Goal: Task Accomplishment & Management: Manage account settings

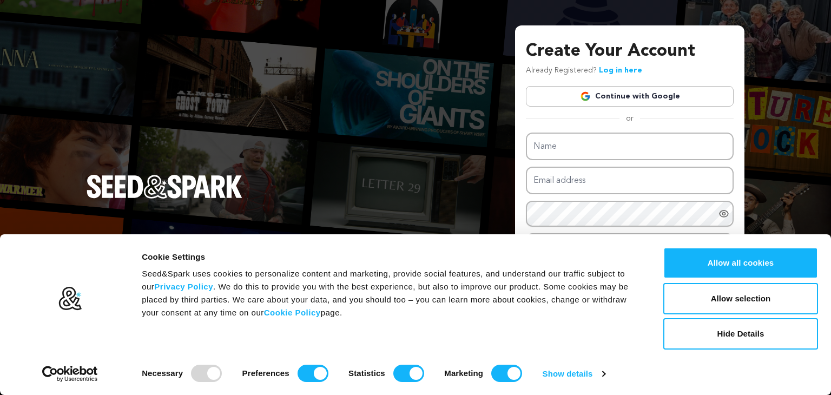
click at [671, 98] on link "Continue with Google" at bounding box center [630, 96] width 208 height 21
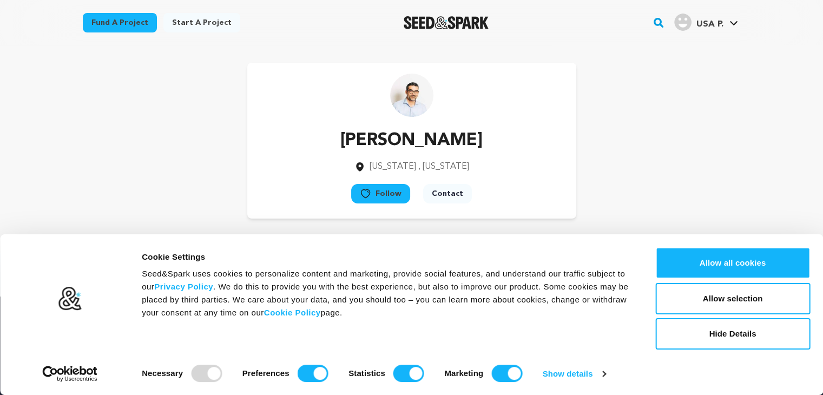
click at [720, 20] on span "USA P." at bounding box center [708, 24] width 27 height 9
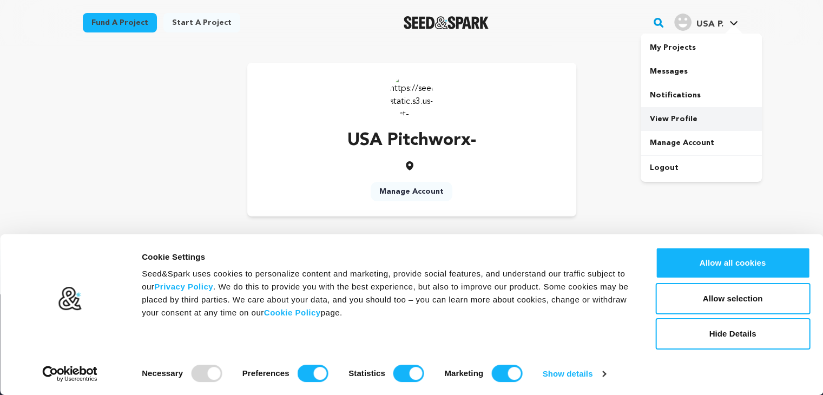
click at [688, 113] on link "View Profile" at bounding box center [700, 119] width 121 height 24
click at [742, 336] on button "Hide Details" at bounding box center [732, 333] width 155 height 31
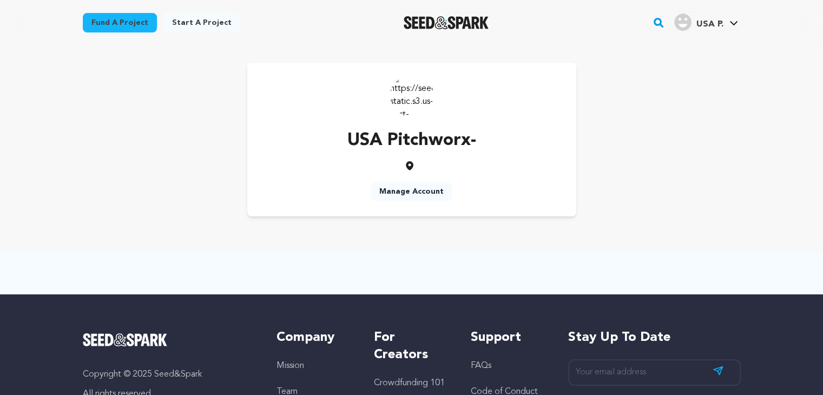
click at [399, 196] on link "Manage Account" at bounding box center [411, 191] width 82 height 19
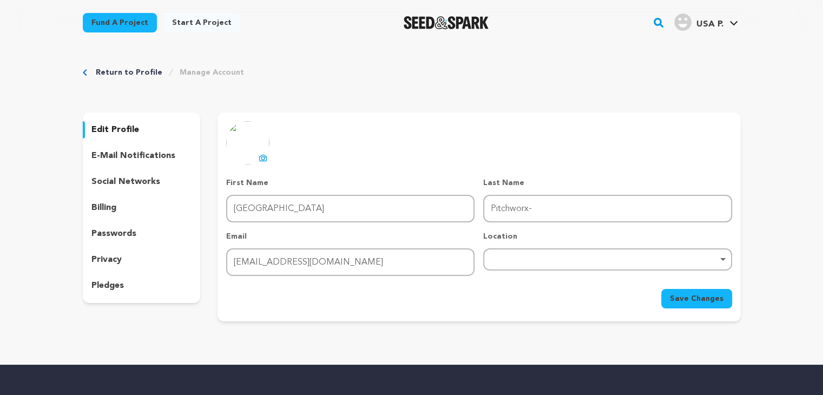
click at [527, 256] on div "Remove item" at bounding box center [607, 259] width 248 height 22
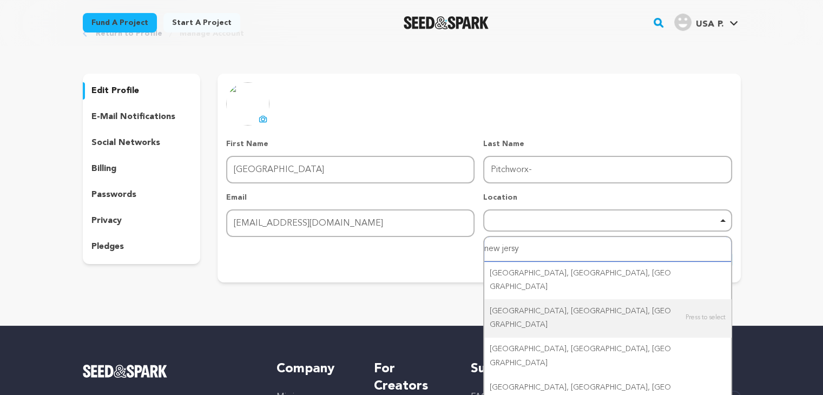
scroll to position [41, 0]
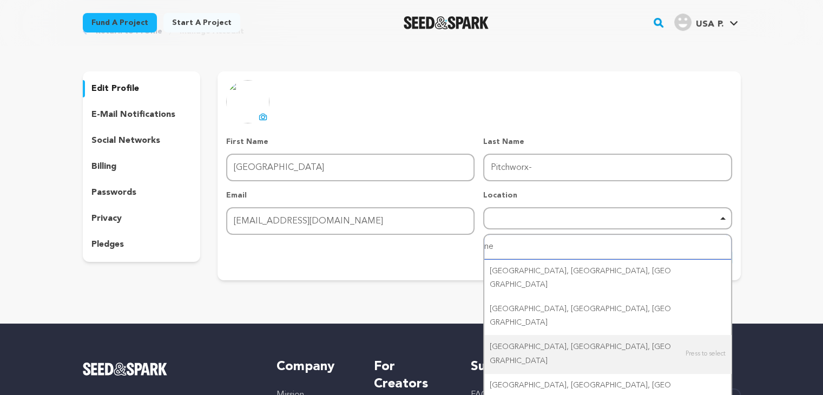
type input "n"
type input "usa"
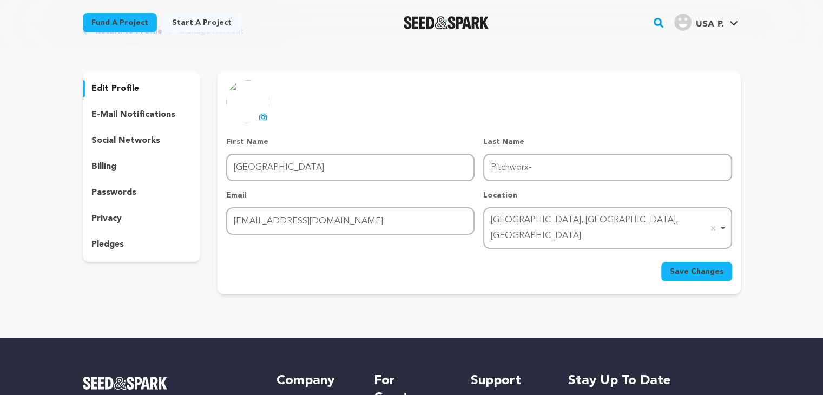
click at [681, 266] on span "Save Changes" at bounding box center [697, 271] width 54 height 11
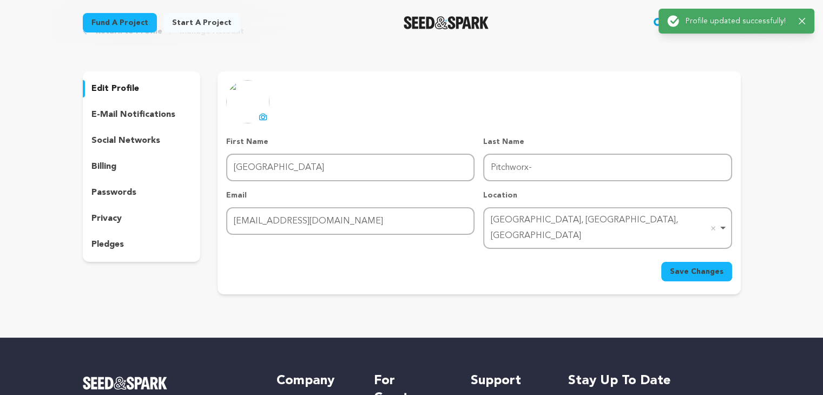
click at [261, 118] on icon at bounding box center [263, 116] width 9 height 9
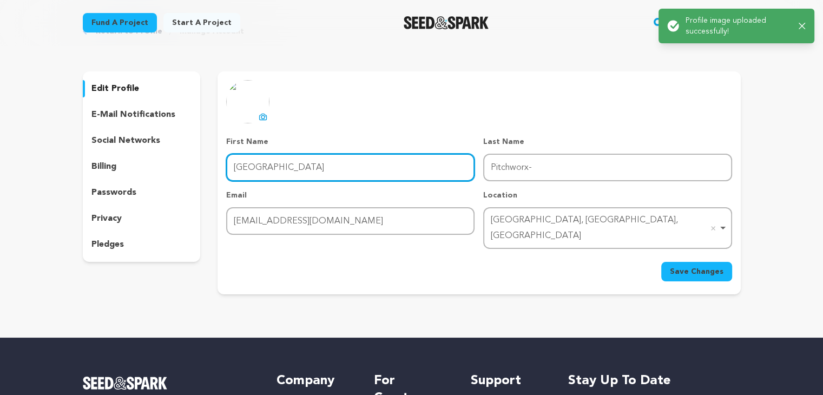
click at [369, 168] on input "USA" at bounding box center [350, 168] width 248 height 28
type input "U"
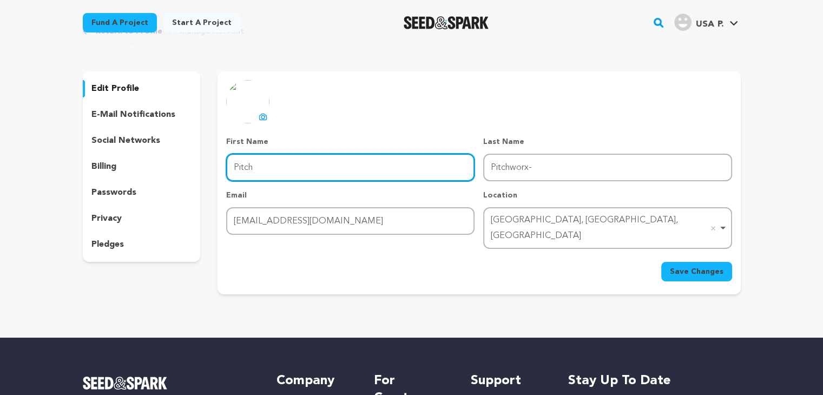
type input "Pitch"
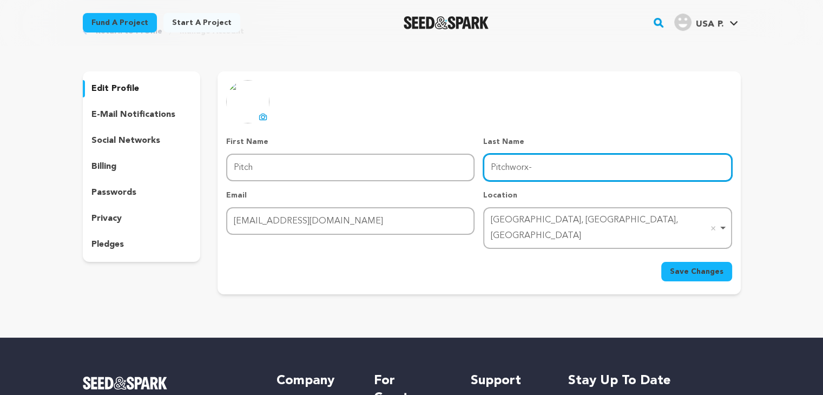
click at [544, 171] on input "Pitchworx-" at bounding box center [607, 168] width 248 height 28
type input "P"
type input "worx"
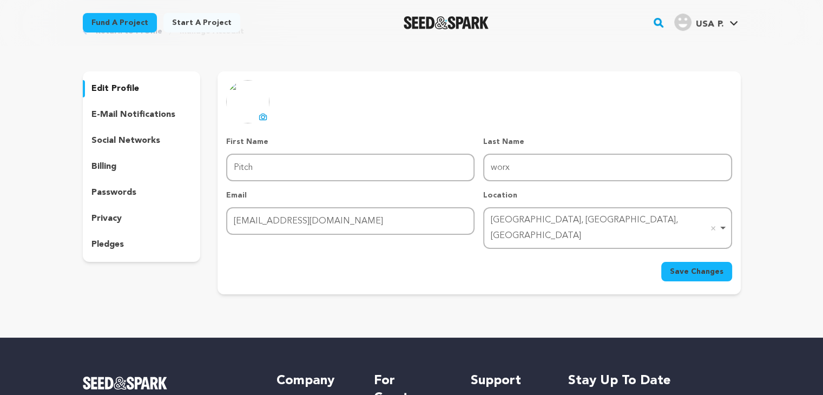
click at [700, 266] on span "Save Changes" at bounding box center [697, 271] width 54 height 11
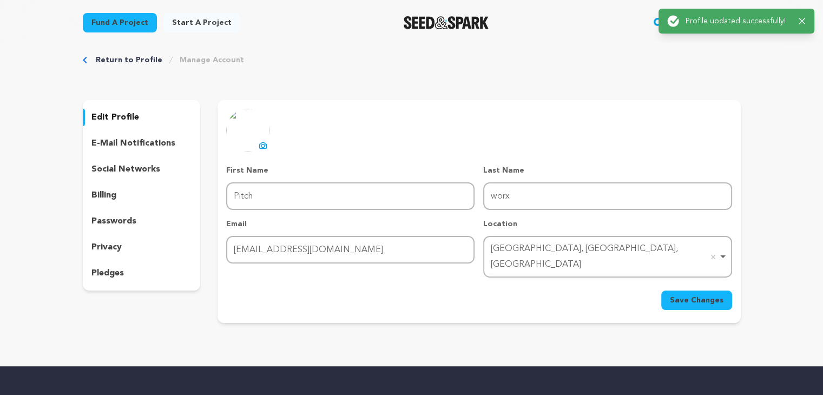
scroll to position [0, 0]
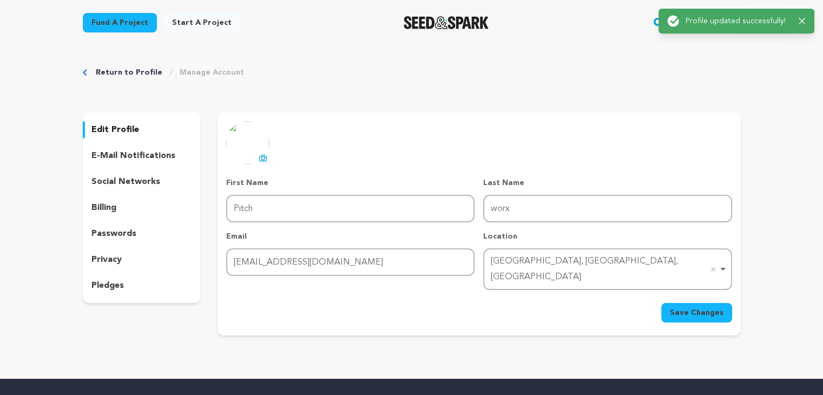
click at [122, 180] on p "social networks" at bounding box center [125, 181] width 69 height 13
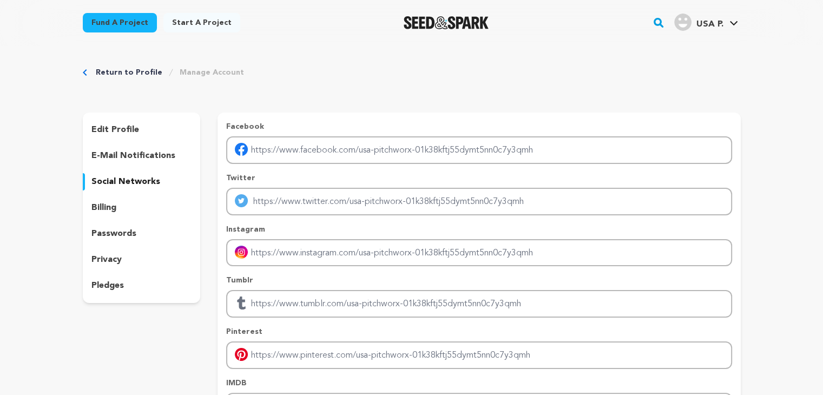
click at [104, 210] on p "billing" at bounding box center [103, 207] width 25 height 13
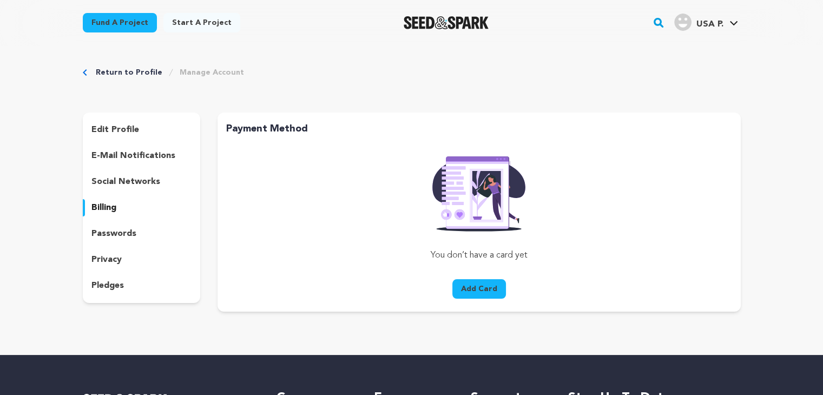
click at [132, 158] on p "e-mail notifications" at bounding box center [133, 155] width 84 height 13
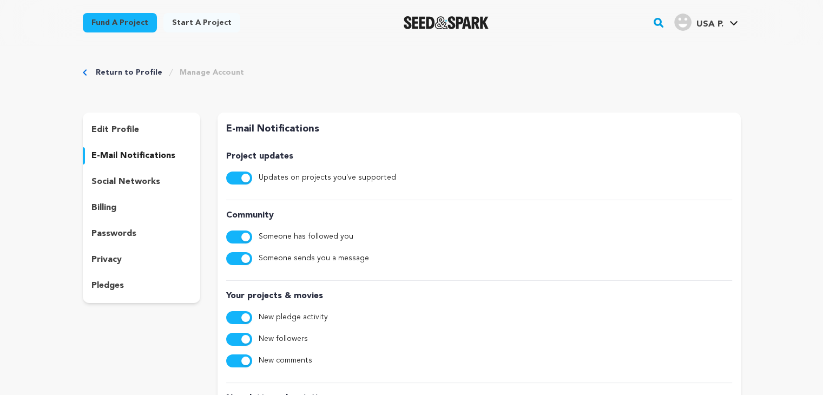
click at [125, 130] on p "edit profile" at bounding box center [115, 129] width 48 height 13
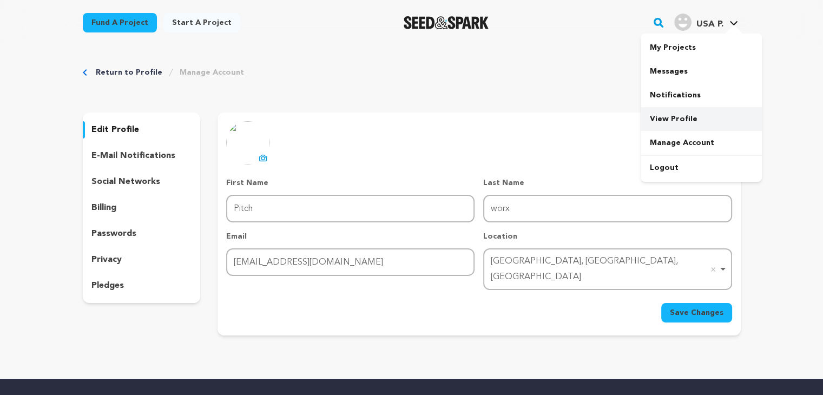
click at [677, 117] on link "View Profile" at bounding box center [700, 119] width 121 height 24
